Goal: Information Seeking & Learning: Learn about a topic

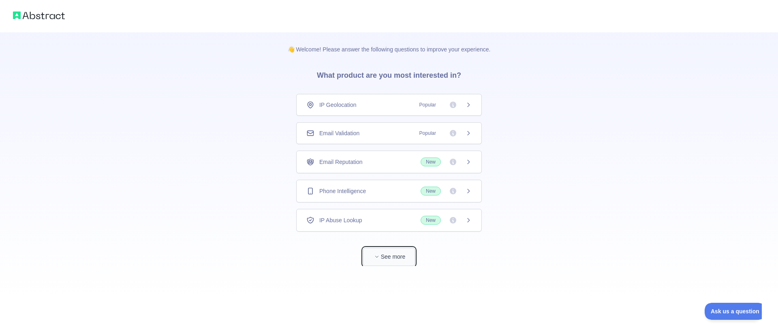
click at [388, 253] on button "See more" at bounding box center [389, 257] width 52 height 18
click at [385, 278] on div "Company Enrichment" at bounding box center [388, 278] width 165 height 8
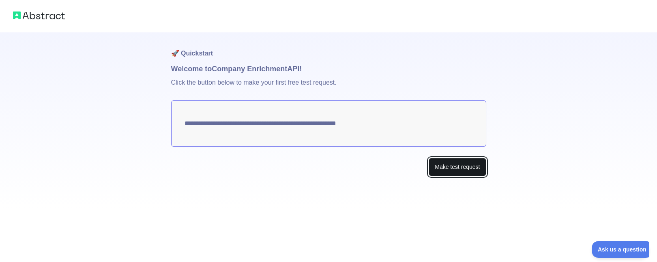
click at [445, 168] on button "Make test request" at bounding box center [456, 167] width 57 height 18
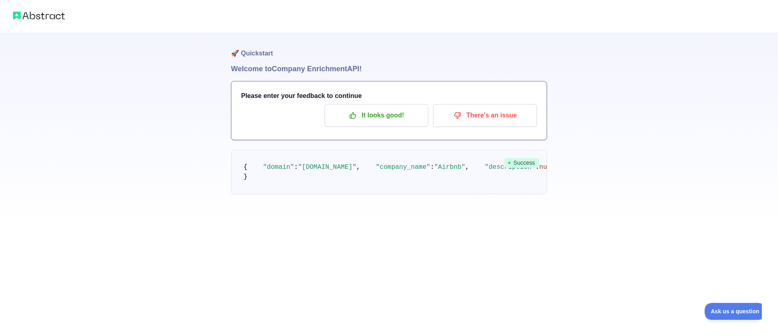
scroll to position [49, 0]
click at [360, 109] on p "It looks good!" at bounding box center [377, 116] width 92 height 14
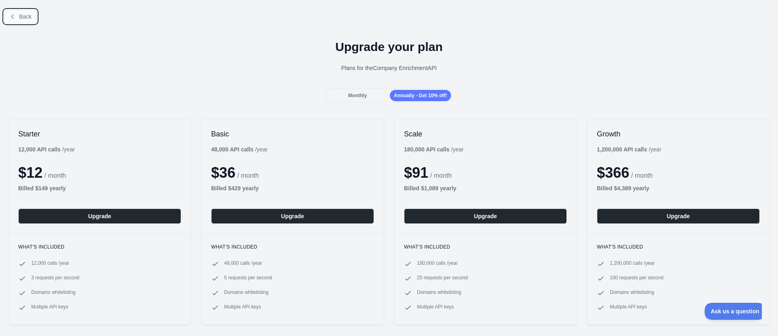
click at [25, 18] on span "Back" at bounding box center [25, 16] width 13 height 6
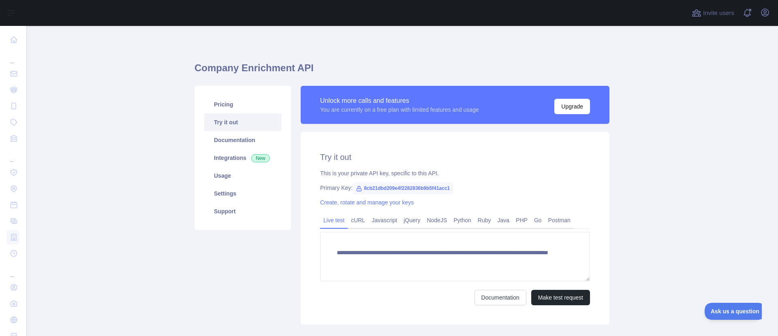
click at [379, 150] on div "**********" at bounding box center [455, 228] width 309 height 193
click at [234, 160] on link "Integrations New" at bounding box center [242, 158] width 77 height 18
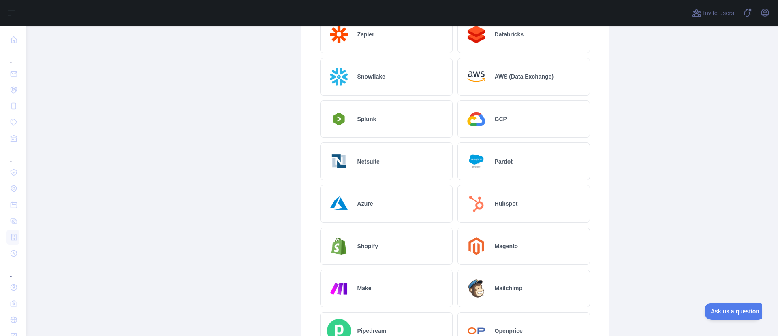
scroll to position [214, 0]
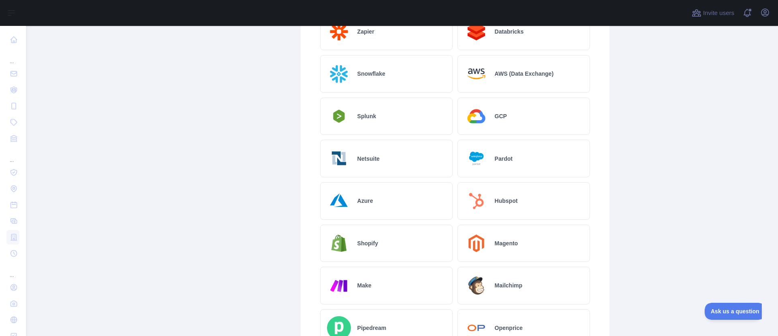
click at [387, 197] on div "Azure" at bounding box center [386, 201] width 133 height 38
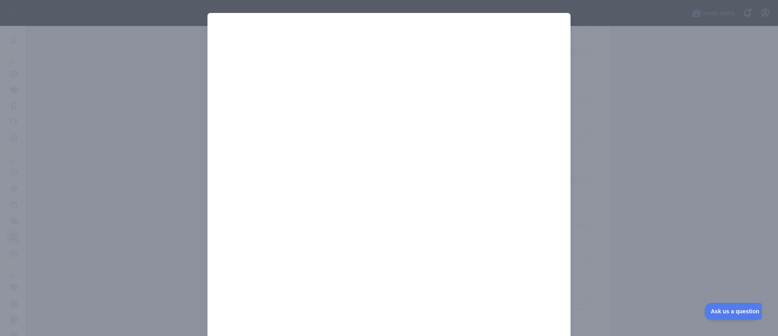
click at [568, 163] on div at bounding box center [389, 185] width 363 height 344
drag, startPoint x: 307, startPoint y: 17, endPoint x: 171, endPoint y: -21, distance: 141.5
click at [208, 13] on div at bounding box center [389, 185] width 363 height 344
drag, startPoint x: 325, startPoint y: 16, endPoint x: 236, endPoint y: -20, distance: 96.2
click at [236, 13] on div at bounding box center [389, 185] width 363 height 344
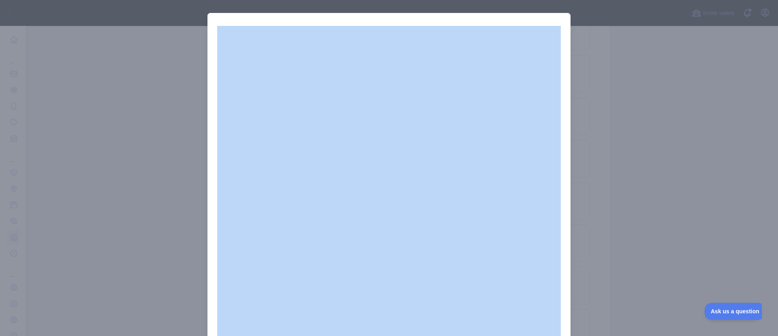
drag, startPoint x: 514, startPoint y: 15, endPoint x: 501, endPoint y: 2, distance: 18.6
click at [501, 13] on div at bounding box center [389, 185] width 363 height 344
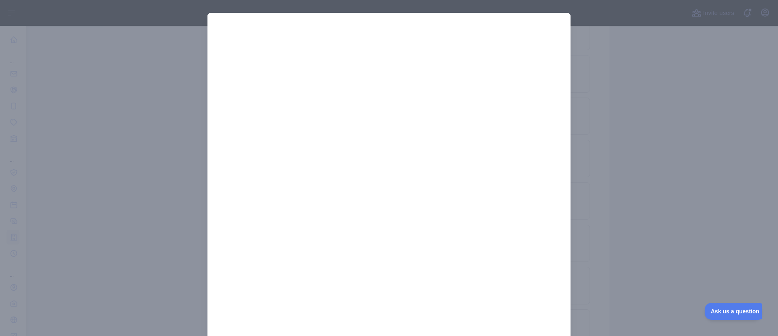
click at [563, 18] on div at bounding box center [389, 185] width 363 height 344
drag, startPoint x: 478, startPoint y: 22, endPoint x: 435, endPoint y: -21, distance: 61.1
click at [435, 13] on div at bounding box center [389, 185] width 363 height 344
